Goal: Check status: Check status

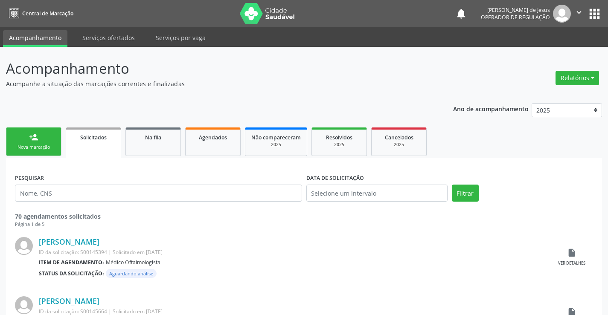
drag, startPoint x: 0, startPoint y: 0, endPoint x: 113, endPoint y: 192, distance: 222.5
click at [113, 192] on input "text" at bounding box center [158, 193] width 287 height 17
type input "708108533522532"
click at [452, 185] on button "Filtrar" at bounding box center [465, 193] width 27 height 17
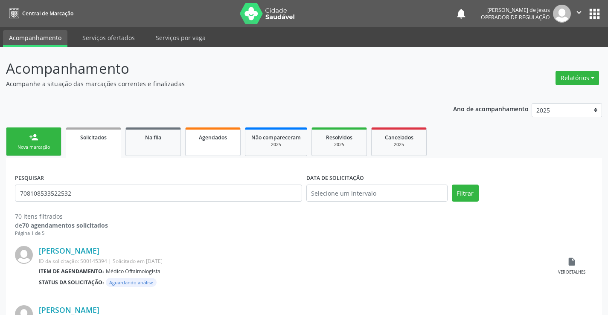
click at [200, 136] on span "Agendados" at bounding box center [213, 137] width 28 height 7
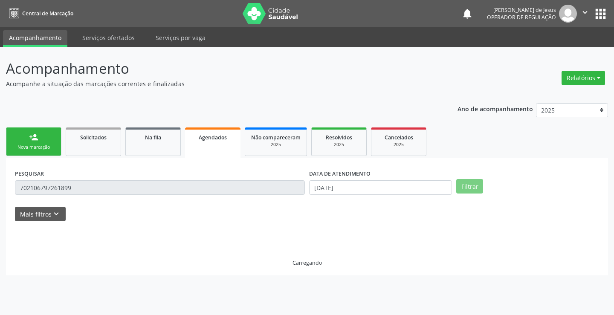
click at [200, 136] on span "Agendados" at bounding box center [213, 137] width 28 height 7
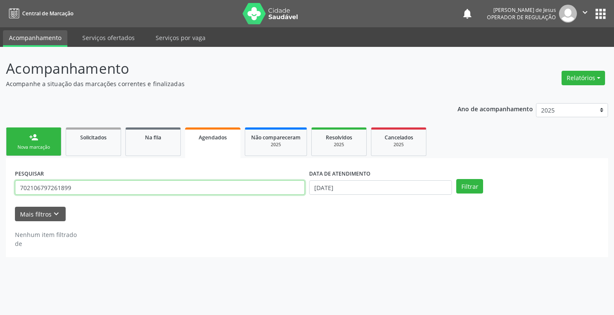
click at [180, 186] on input "702106797261899" at bounding box center [160, 187] width 290 height 14
click at [179, 190] on input "702106797261899" at bounding box center [160, 187] width 290 height 14
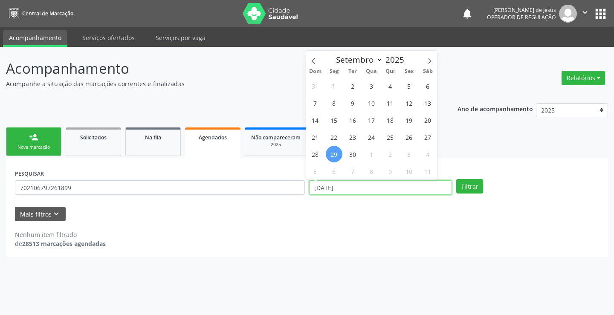
click at [376, 181] on input "[DATE]" at bounding box center [380, 187] width 143 height 14
click at [375, 187] on input "[DATE]" at bounding box center [380, 187] width 143 height 14
click at [374, 188] on input "[DATE]" at bounding box center [380, 187] width 143 height 14
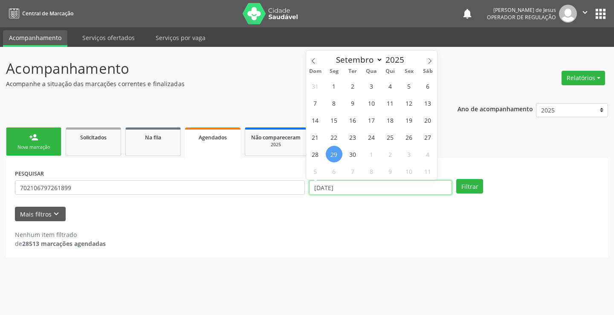
click at [374, 188] on input "[DATE]" at bounding box center [380, 187] width 143 height 14
click at [373, 189] on input "[DATE]" at bounding box center [380, 187] width 143 height 14
click at [373, 191] on input "[DATE]" at bounding box center [380, 187] width 143 height 14
click at [372, 192] on input "[DATE]" at bounding box center [380, 187] width 143 height 14
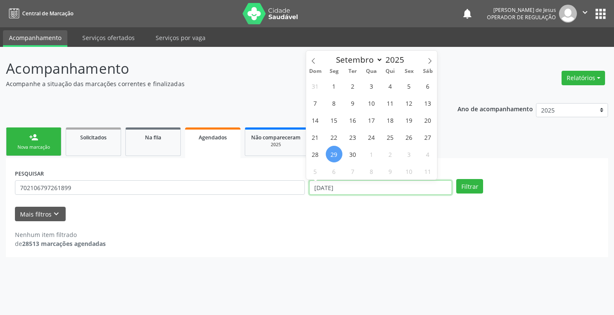
click at [372, 192] on input "[DATE]" at bounding box center [380, 187] width 143 height 14
click at [456, 179] on button "Filtrar" at bounding box center [469, 186] width 27 height 14
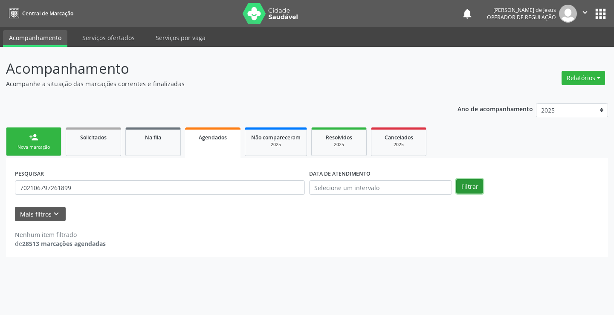
click at [467, 180] on button "Filtrar" at bounding box center [469, 186] width 27 height 14
click at [465, 182] on button "Filtrar" at bounding box center [469, 186] width 27 height 14
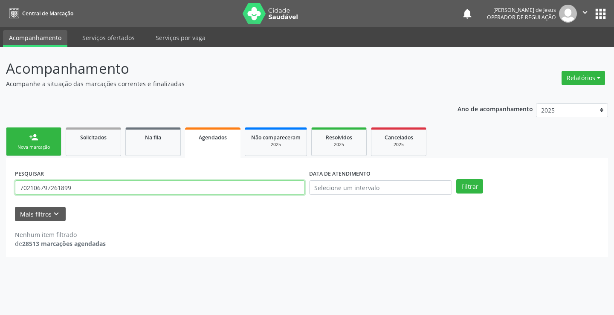
click at [175, 187] on input "702106797261899" at bounding box center [160, 187] width 290 height 14
type input "702306146444810"
click at [456, 179] on button "Filtrar" at bounding box center [469, 186] width 27 height 14
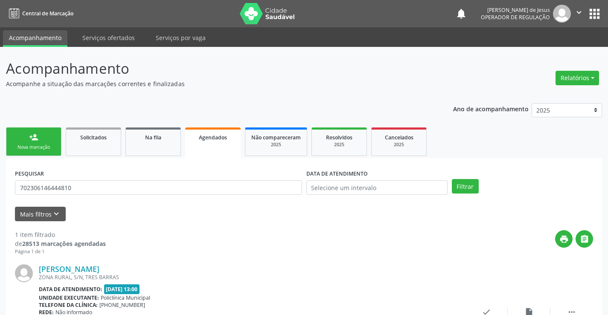
click at [575, 13] on icon "" at bounding box center [578, 12] width 9 height 9
click at [572, 52] on link "Sair" at bounding box center [557, 52] width 59 height 12
